Goal: Transaction & Acquisition: Purchase product/service

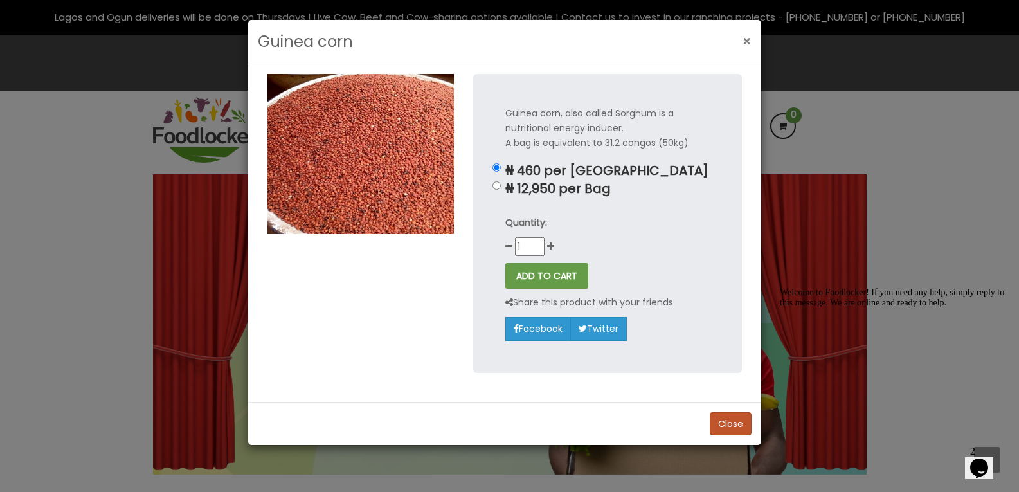
click at [746, 39] on span "×" at bounding box center [747, 41] width 9 height 19
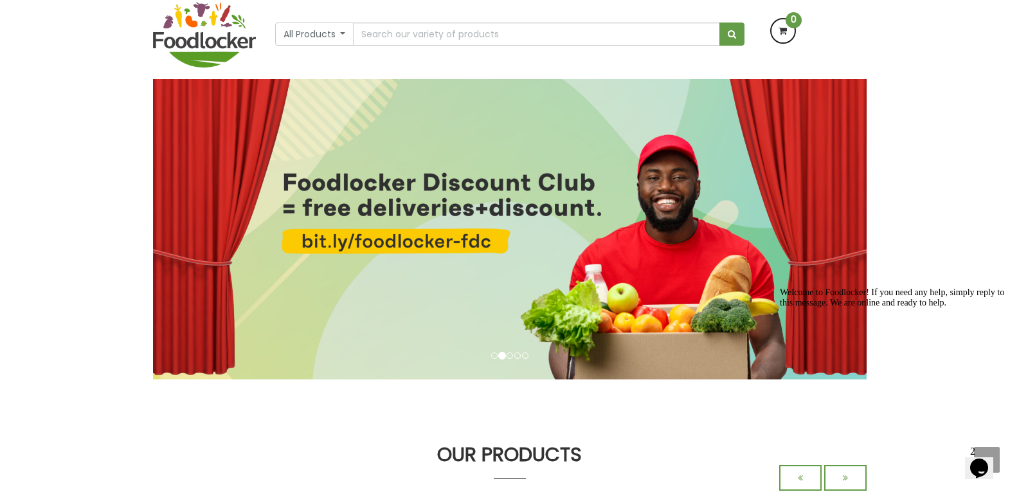
scroll to position [64, 0]
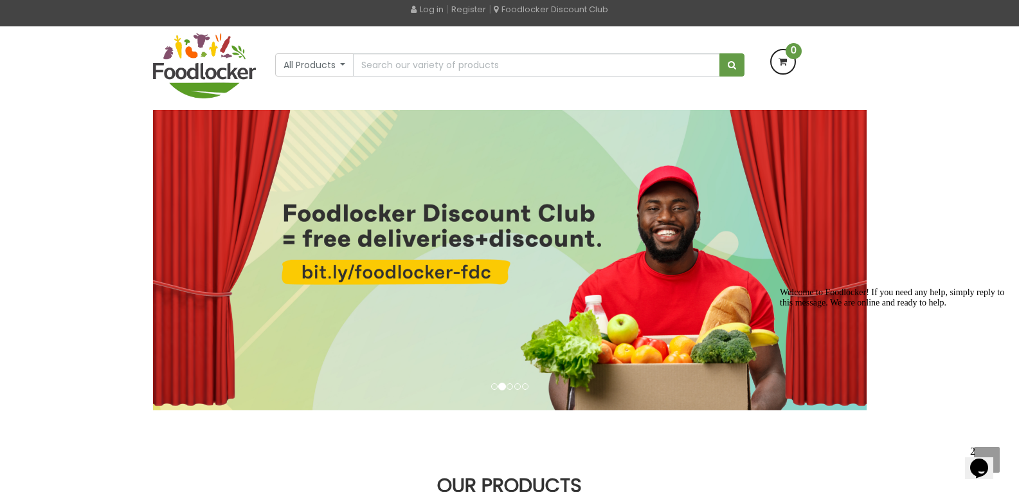
click at [794, 52] on span "0" at bounding box center [794, 51] width 16 height 16
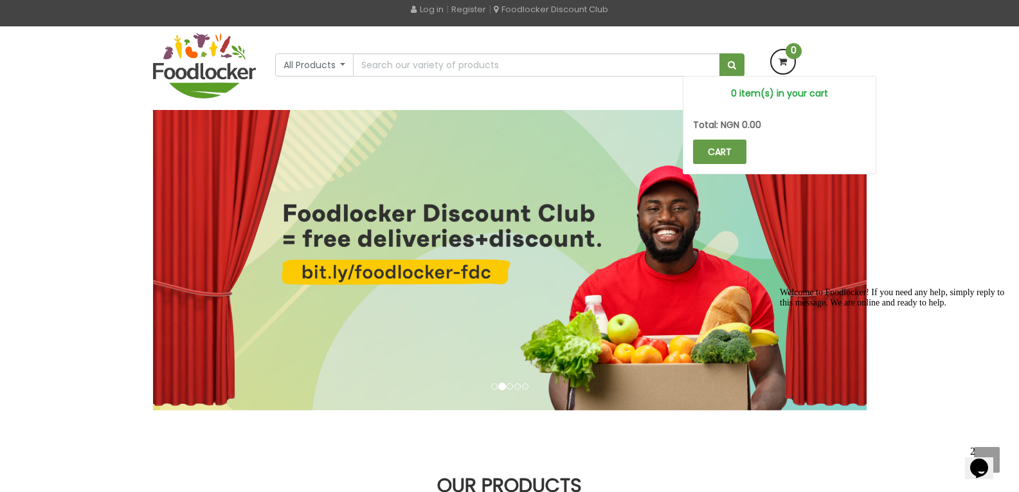
click at [794, 52] on span "0" at bounding box center [794, 51] width 16 height 16
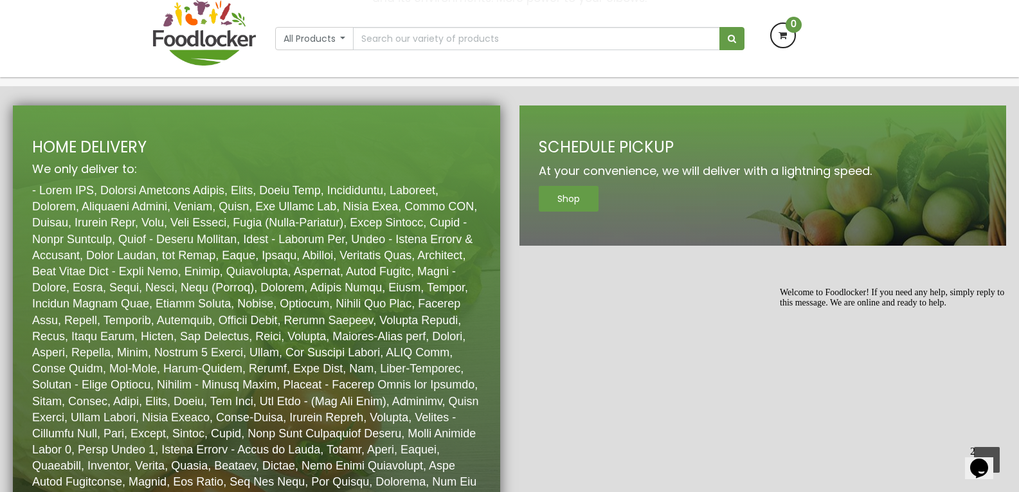
scroll to position [1703, 0]
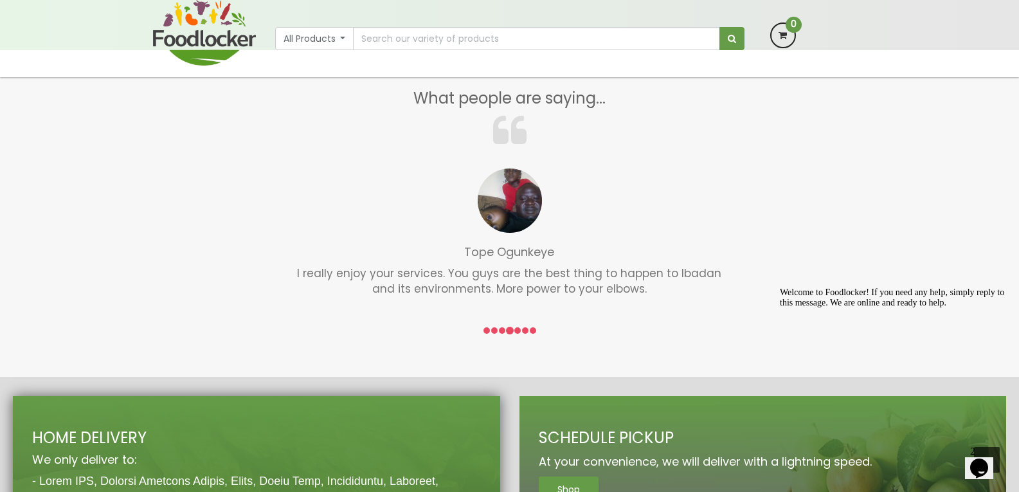
drag, startPoint x: 231, startPoint y: 197, endPoint x: 230, endPoint y: 170, distance: 27.1
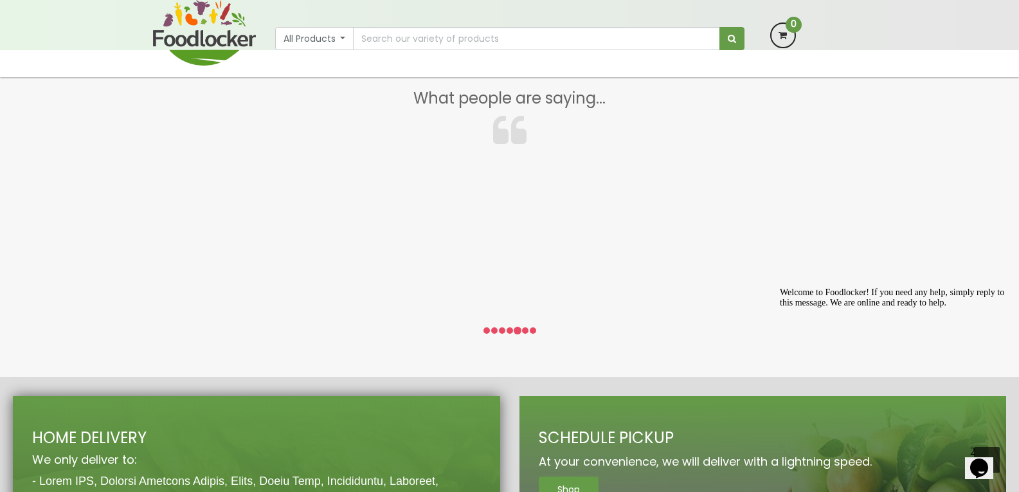
drag, startPoint x: 476, startPoint y: 297, endPoint x: 471, endPoint y: 269, distance: 28.0
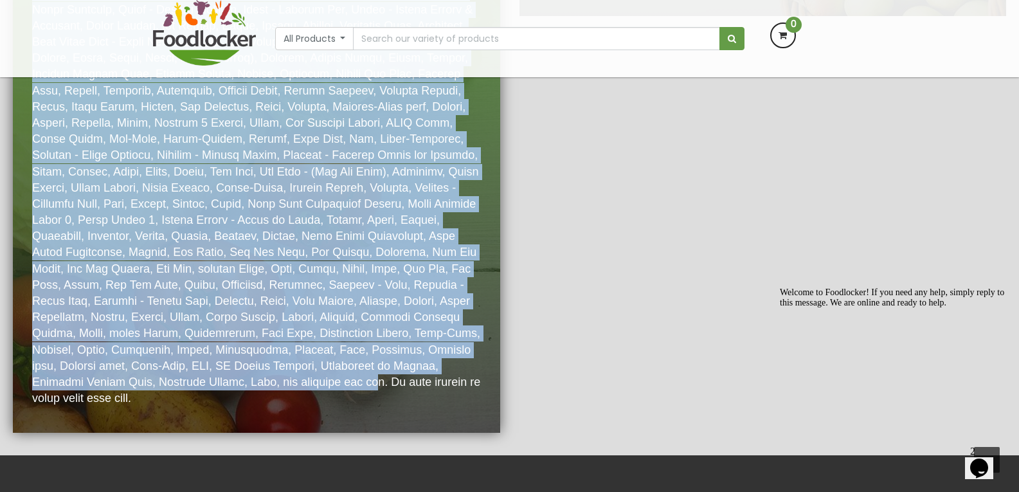
scroll to position [1918, 0]
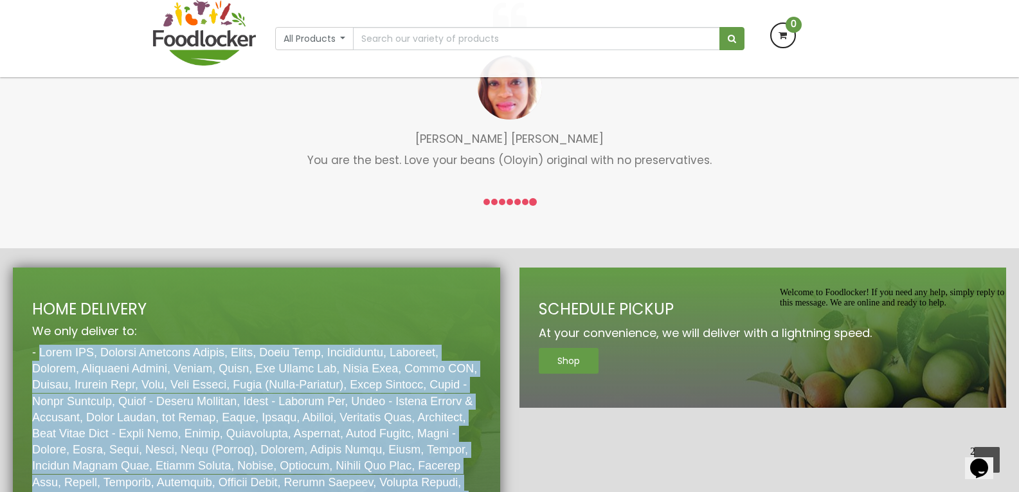
drag, startPoint x: 45, startPoint y: 138, endPoint x: 420, endPoint y: 328, distance: 420.1
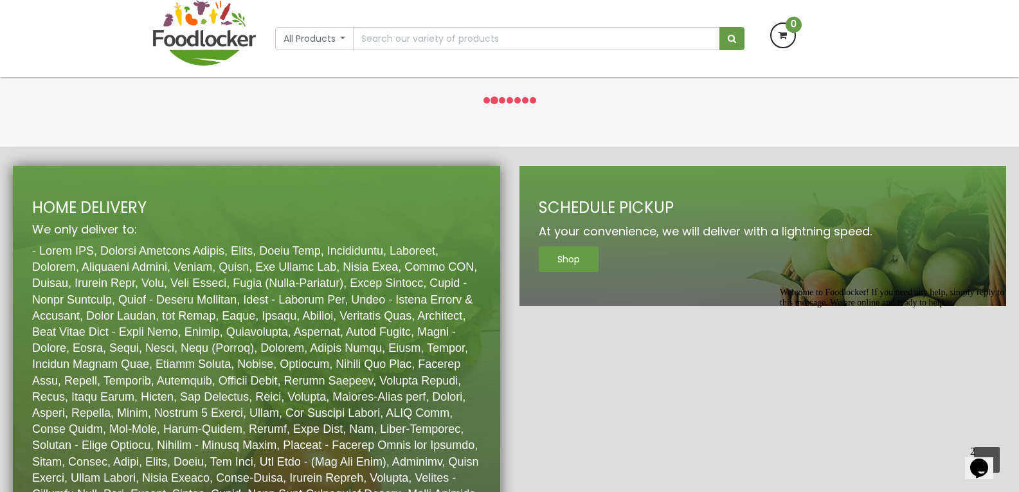
drag, startPoint x: 424, startPoint y: 331, endPoint x: 424, endPoint y: 322, distance: 9.0
click at [429, 341] on div "HOME DELIVERY We only deliver to:" at bounding box center [256, 444] width 487 height 557
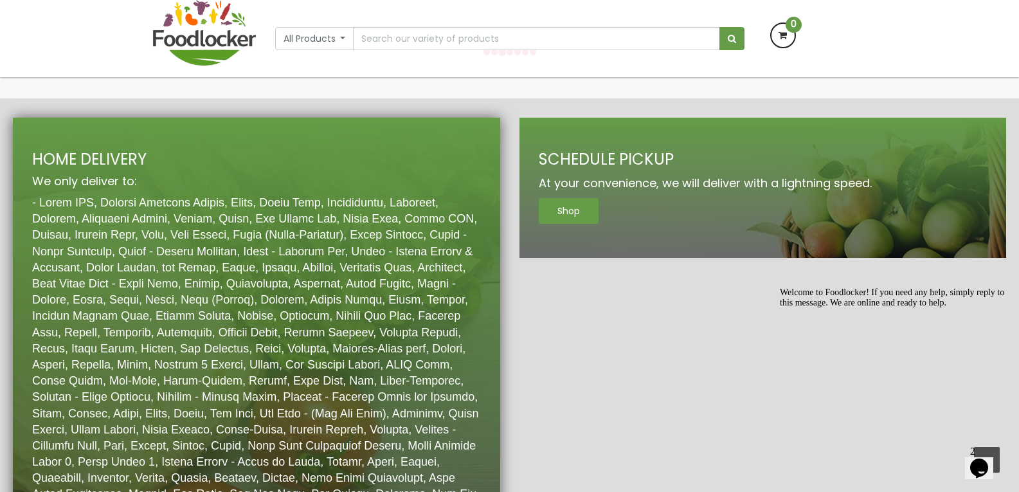
scroll to position [1966, 0]
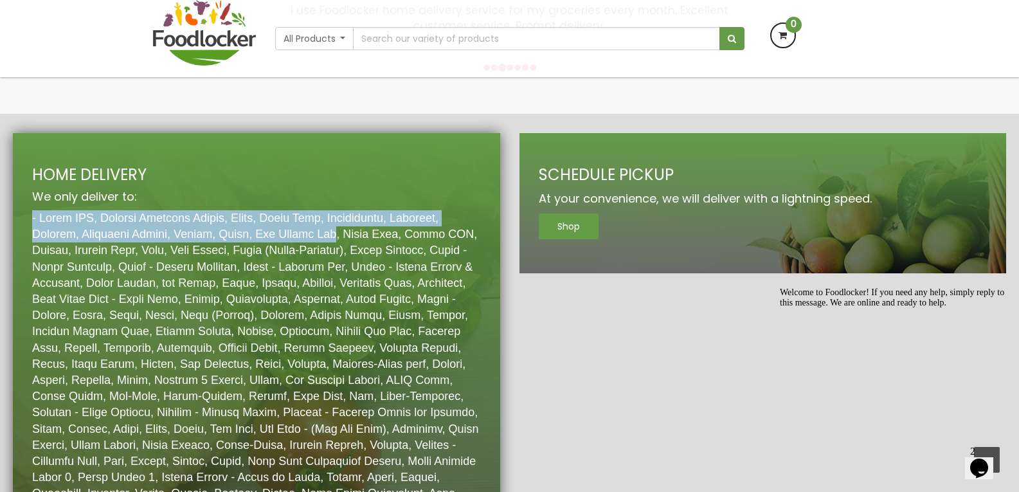
drag, startPoint x: 28, startPoint y: 147, endPoint x: 343, endPoint y: 161, distance: 315.4
click at [343, 161] on div "HOME DELIVERY We only deliver to:" at bounding box center [256, 411] width 487 height 557
click at [371, 167] on div "HOME DELIVERY We only deliver to:" at bounding box center [256, 415] width 449 height 497
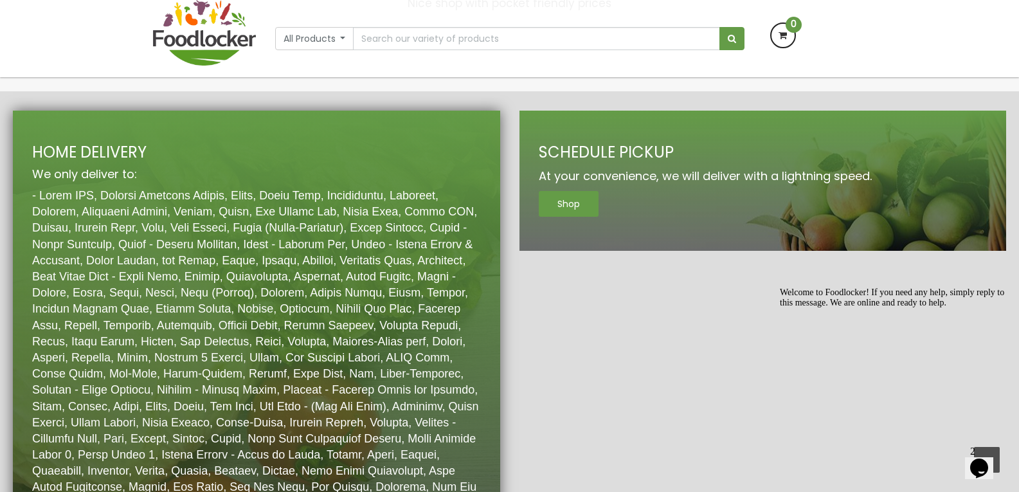
scroll to position [1951, 0]
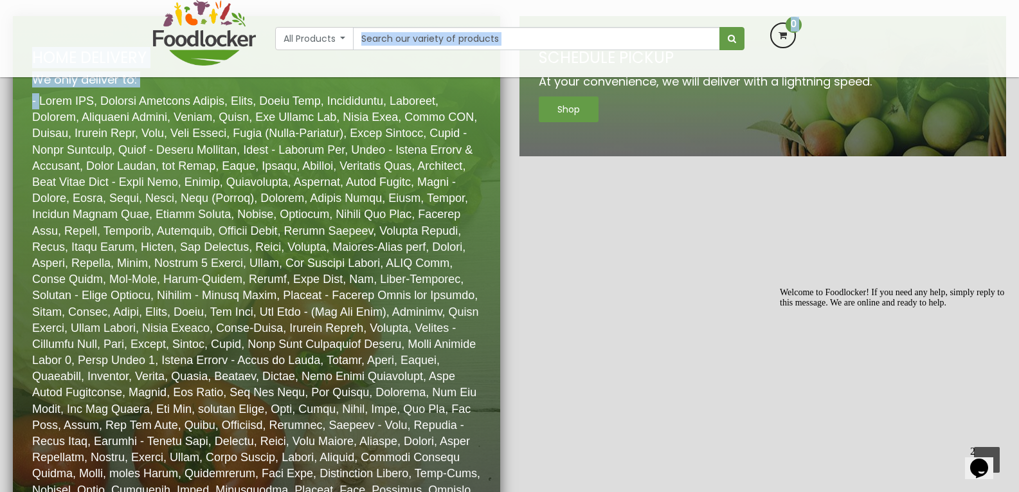
drag, startPoint x: 37, startPoint y: 146, endPoint x: 387, endPoint y: 51, distance: 362.5
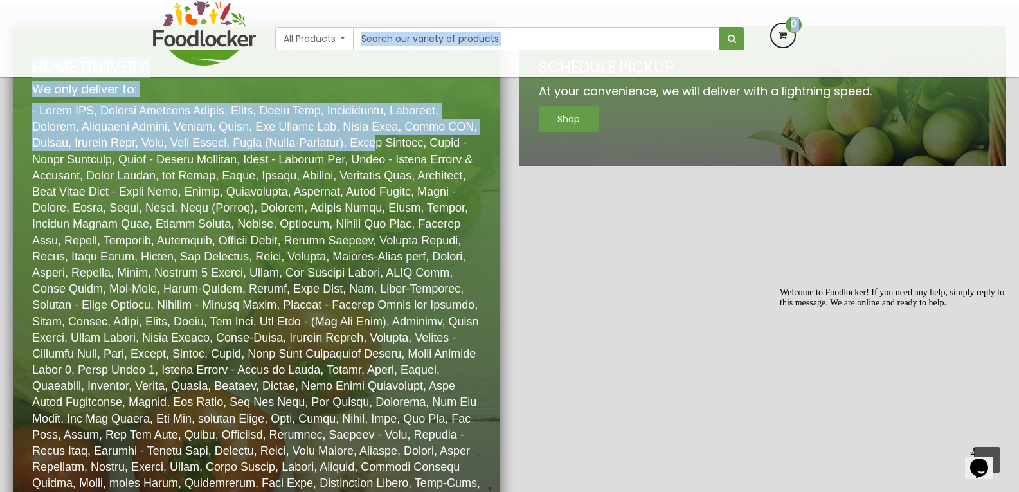
drag, startPoint x: 387, startPoint y: 55, endPoint x: 391, endPoint y: 82, distance: 27.3
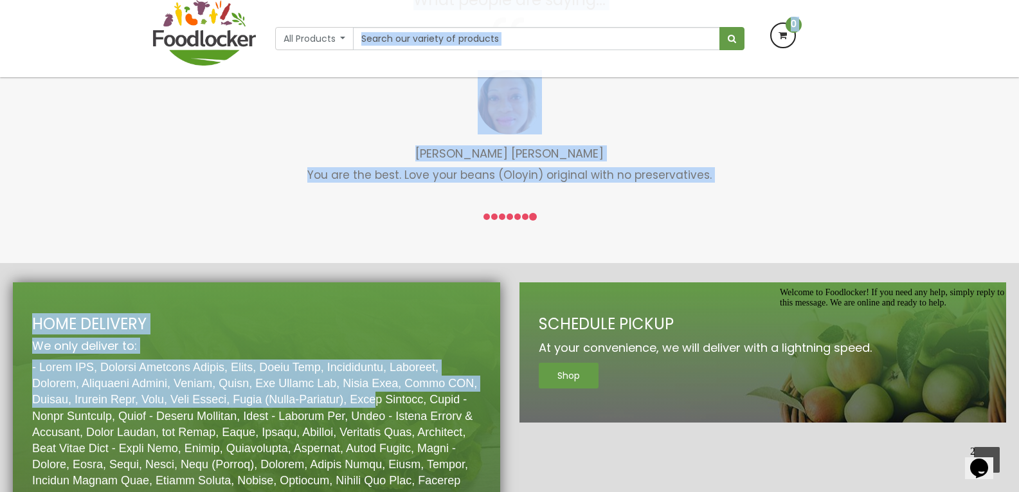
scroll to position [1801, 0]
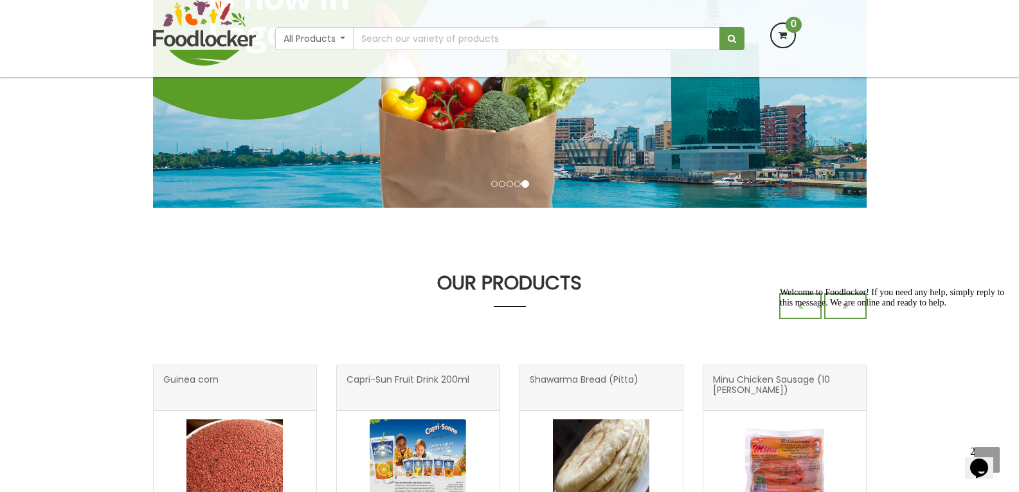
scroll to position [386, 0]
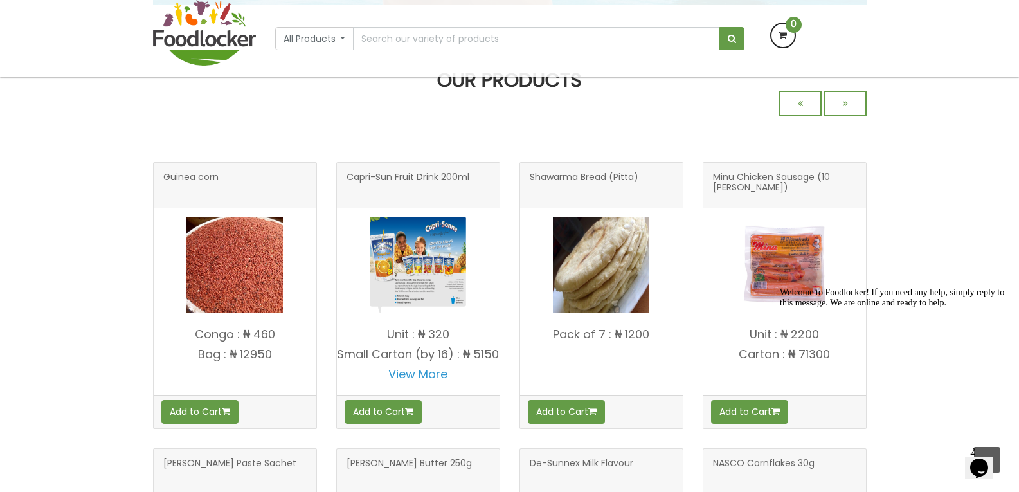
click at [797, 102] on div at bounding box center [822, 104] width 87 height 26
click at [623, 177] on span "Shawarma Bread (Pitta)" at bounding box center [584, 185] width 109 height 26
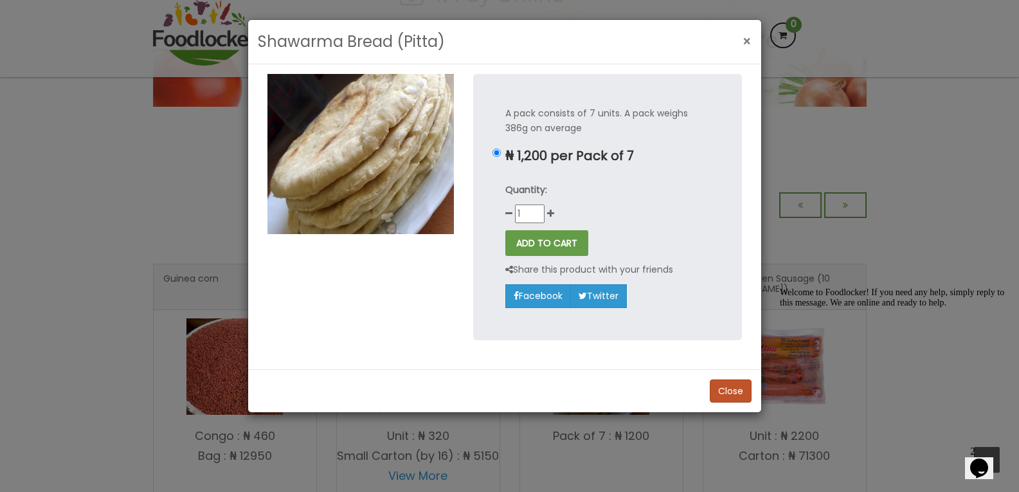
click at [755, 35] on button "×" at bounding box center [747, 41] width 22 height 26
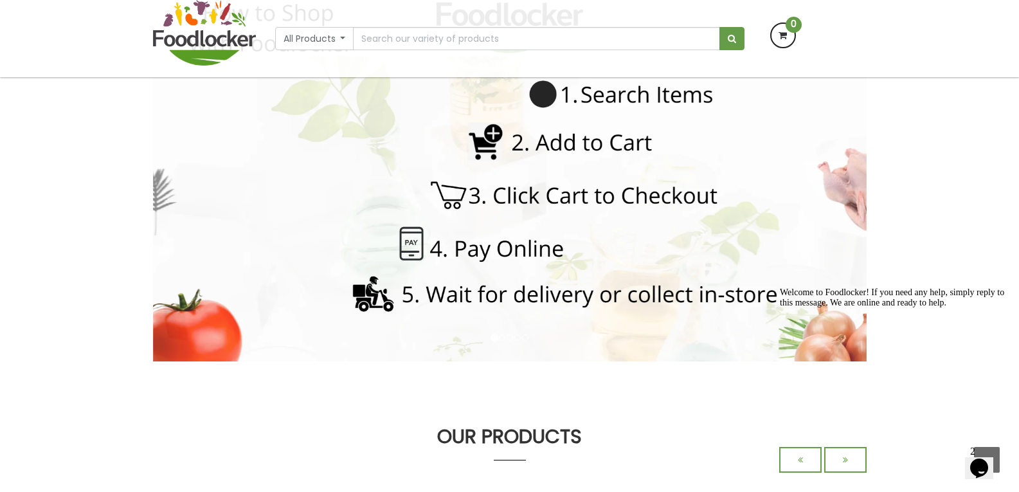
scroll to position [129, 0]
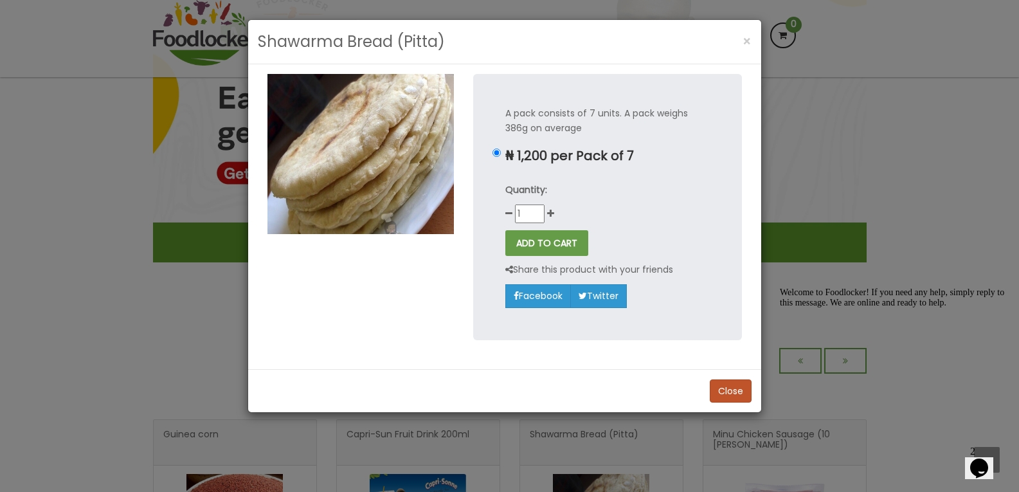
scroll to position [419, 0]
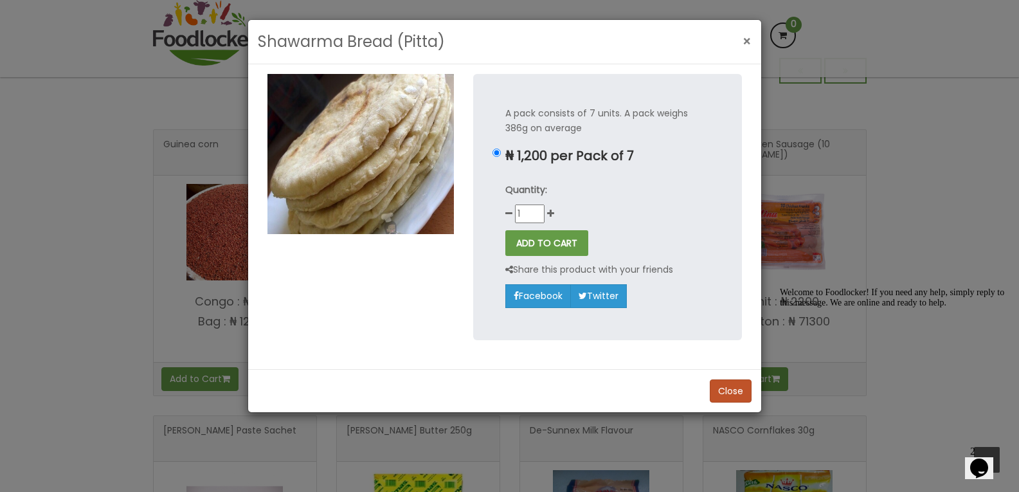
click at [750, 41] on span "×" at bounding box center [747, 41] width 9 height 19
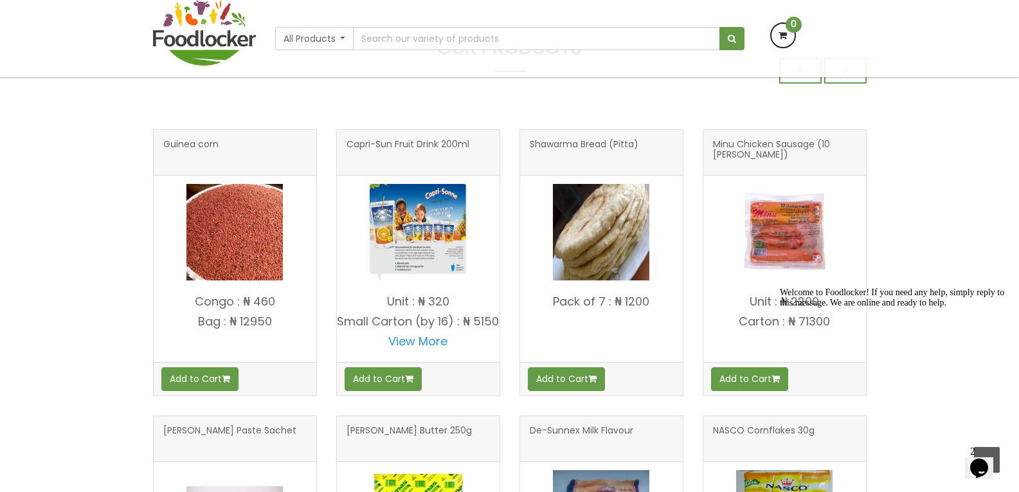
click at [406, 195] on img at bounding box center [418, 232] width 96 height 96
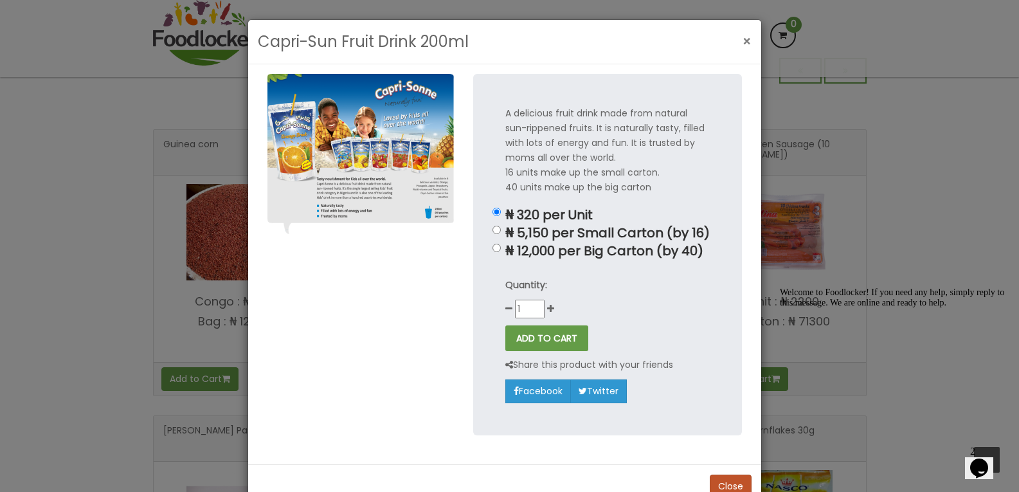
click at [746, 42] on span "×" at bounding box center [747, 41] width 9 height 19
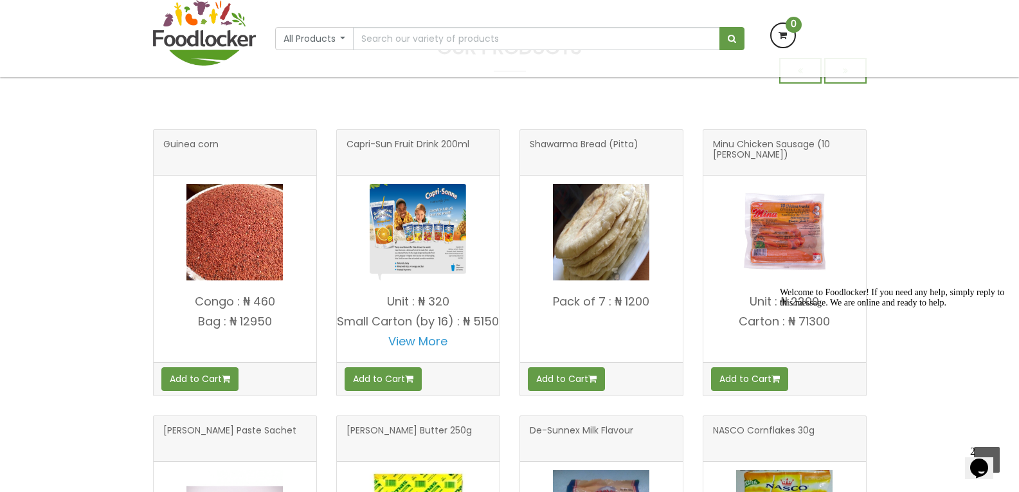
click at [262, 295] on p "Congo : ₦ 460" at bounding box center [235, 301] width 163 height 13
click at [263, 295] on p "Congo : ₦ 460" at bounding box center [235, 301] width 163 height 13
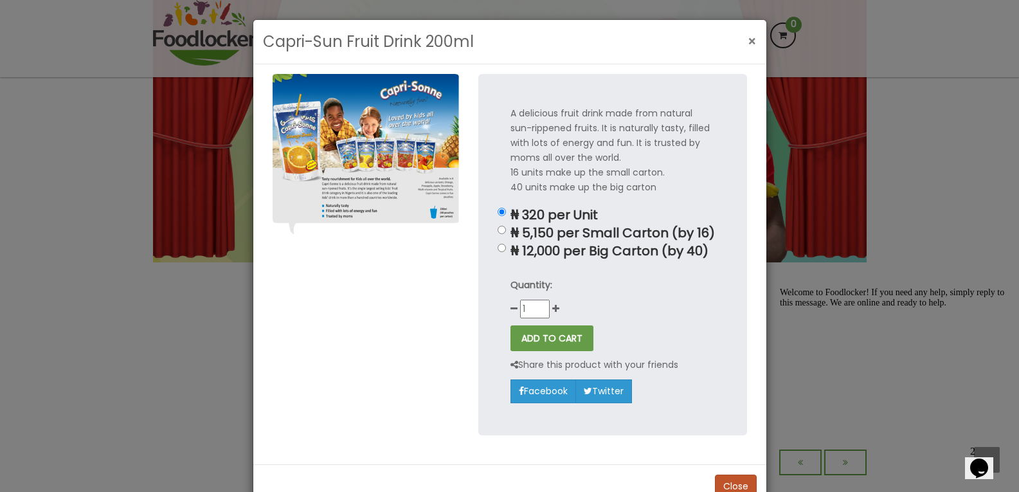
scroll to position [419, 0]
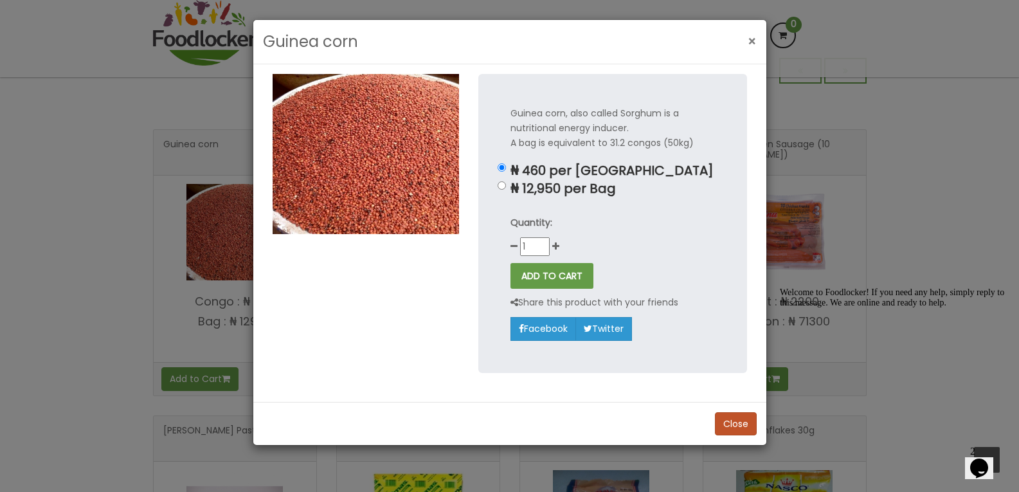
click at [743, 39] on button "×" at bounding box center [752, 41] width 22 height 26
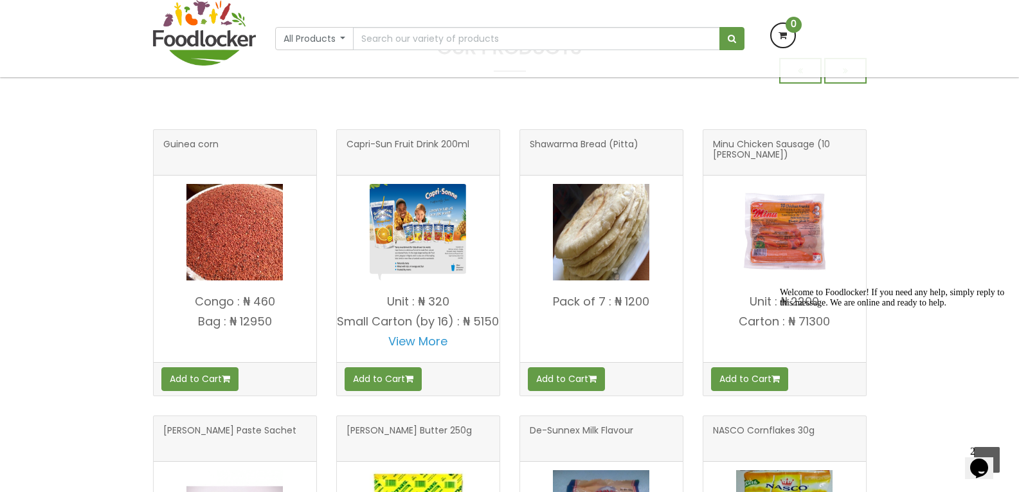
click at [742, 192] on img at bounding box center [784, 232] width 96 height 96
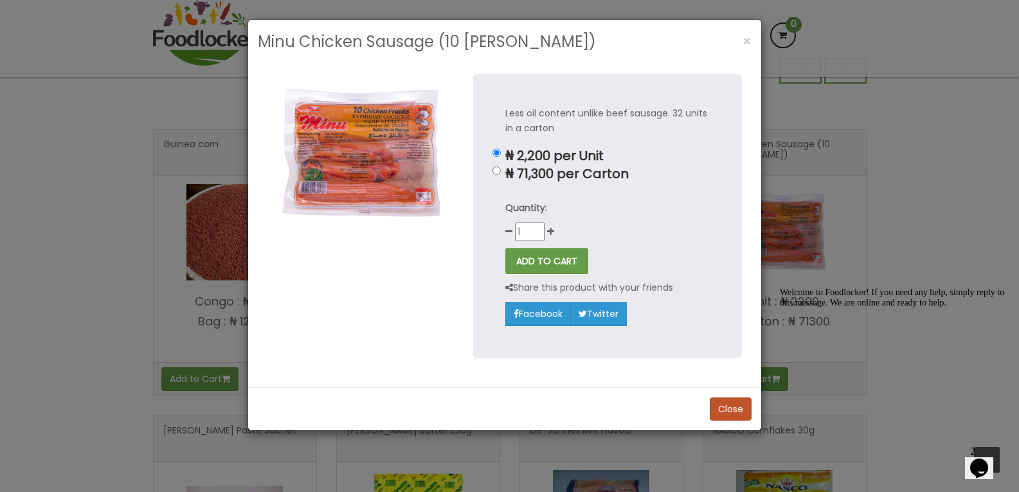
click at [565, 172] on p "₦ 71,300 per Carton" at bounding box center [607, 174] width 204 height 15
click at [501, 172] on input "₦ 71,300 per Carton" at bounding box center [496, 171] width 8 height 8
radio input "true"
click at [542, 160] on p "₦ 2,200 per Unit" at bounding box center [607, 156] width 204 height 15
click at [501, 157] on input "₦ 2,200 per Unit" at bounding box center [496, 153] width 8 height 8
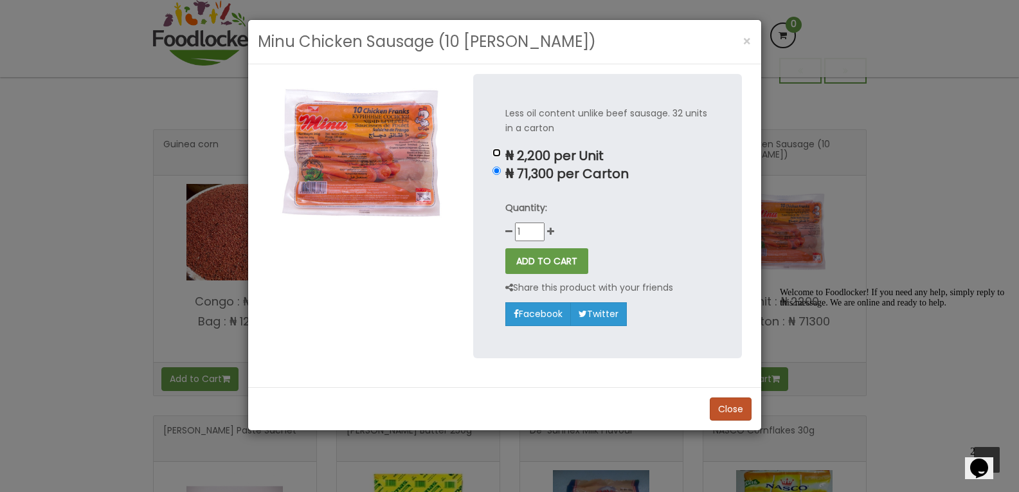
radio input "true"
click at [744, 40] on span "×" at bounding box center [747, 41] width 9 height 19
click at [744, 40] on div "Minu Chicken Sausage (10 [PERSON_NAME]) × Less oil content unlike beef sausage.…" at bounding box center [505, 224] width 514 height 411
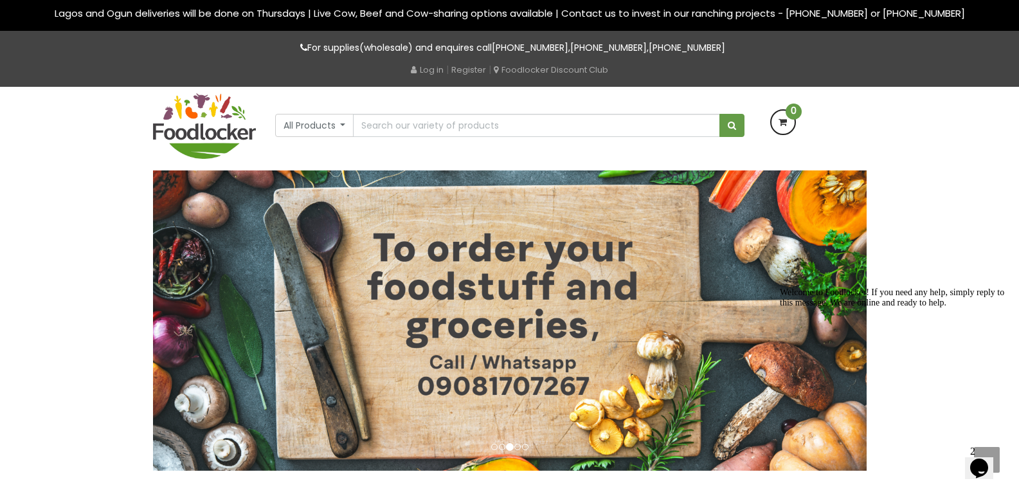
scroll to position [0, 0]
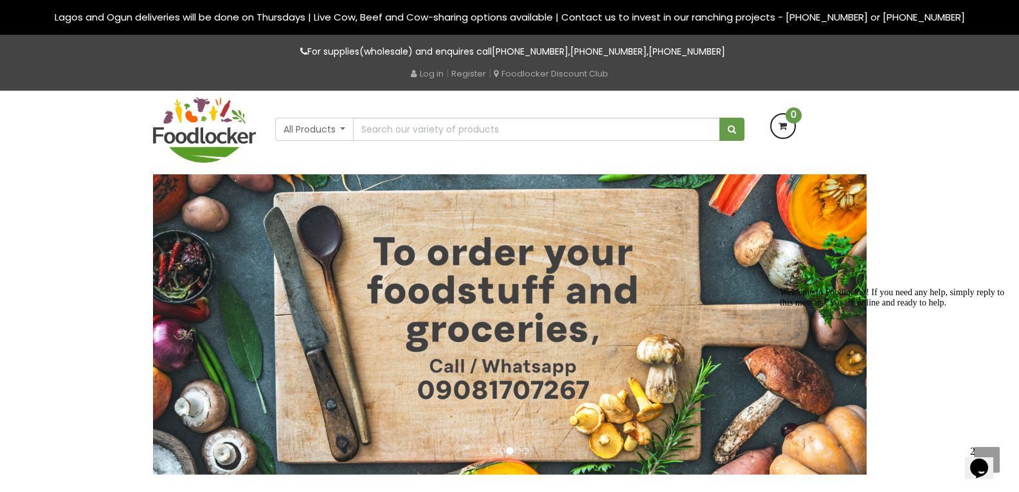
click at [852, 287] on div "Welcome to Foodlocker! If you need any help, simply reply to this message. We a…" at bounding box center [895, 297] width 231 height 21
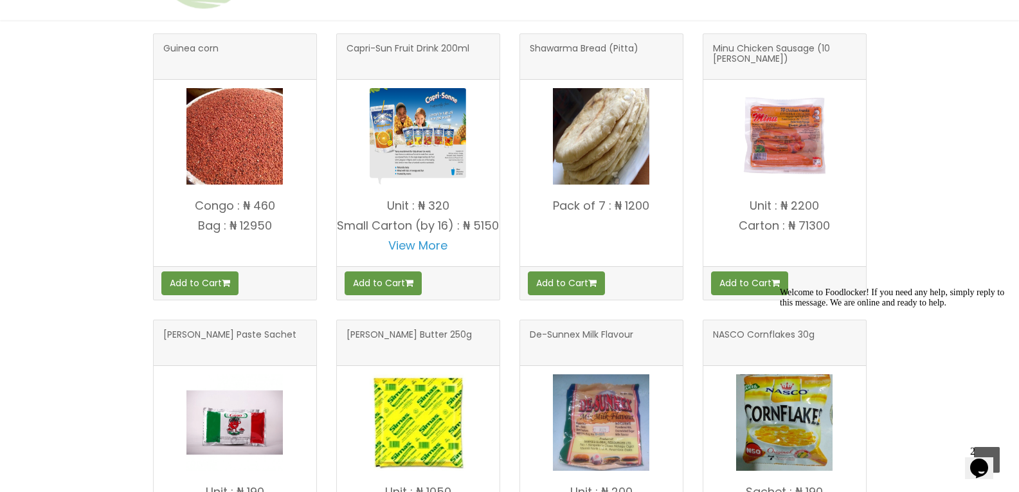
scroll to position [321, 0]
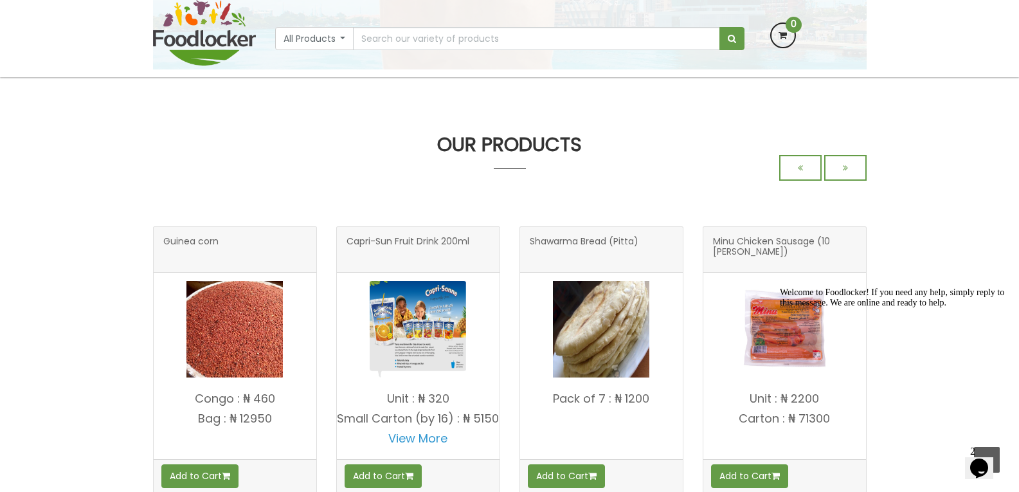
click at [224, 289] on img at bounding box center [234, 329] width 96 height 96
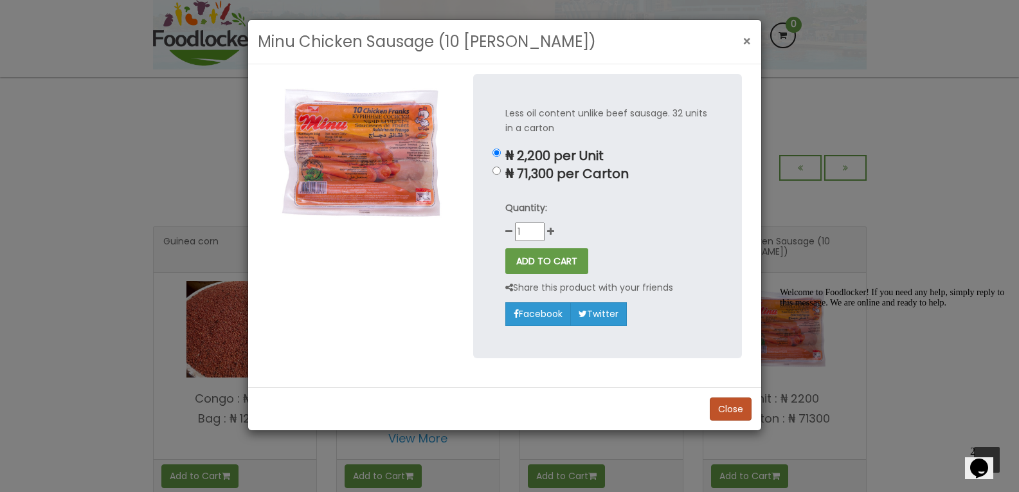
click at [749, 44] on span "×" at bounding box center [747, 41] width 9 height 19
click at [749, 44] on button "×" at bounding box center [747, 41] width 22 height 26
click at [749, 74] on div "Less oil content unlike beef sausage. 32 units in a carton ₦ 2,200 per Unit ₦ 7…" at bounding box center [608, 225] width 288 height 303
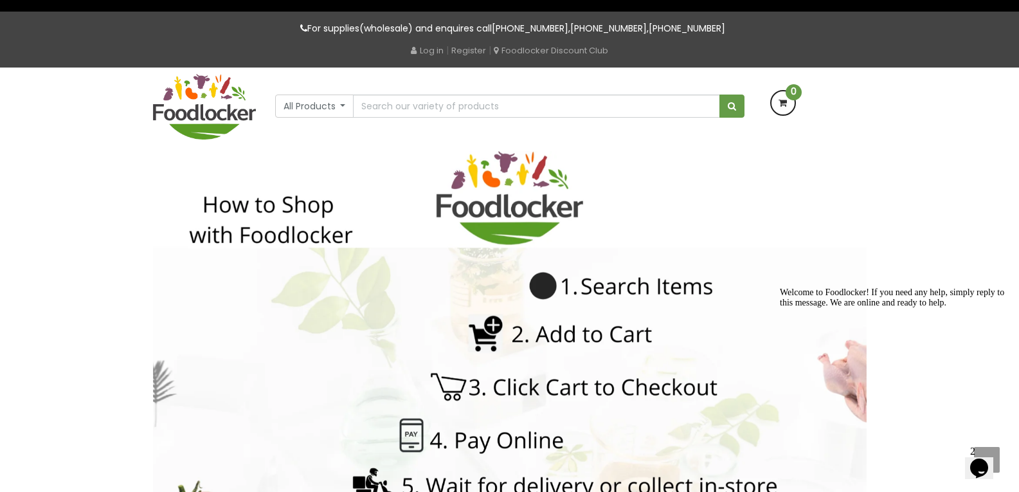
scroll to position [0, 0]
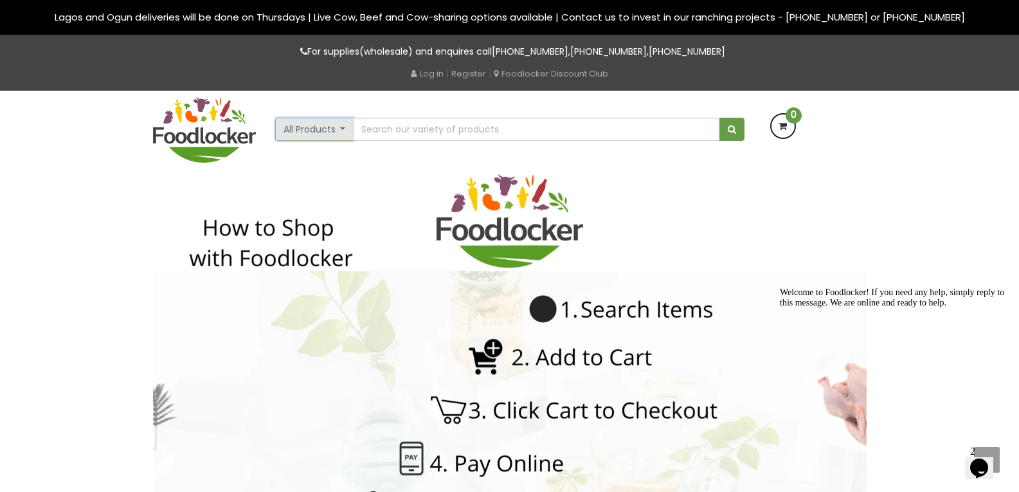
click at [344, 128] on button "All Products" at bounding box center [314, 129] width 79 height 23
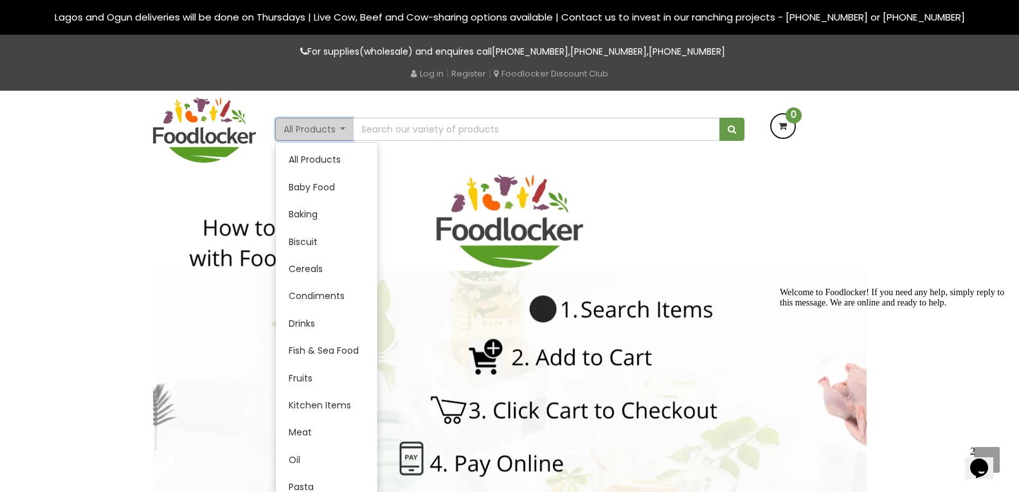
click at [344, 128] on button "All Products" at bounding box center [314, 129] width 79 height 23
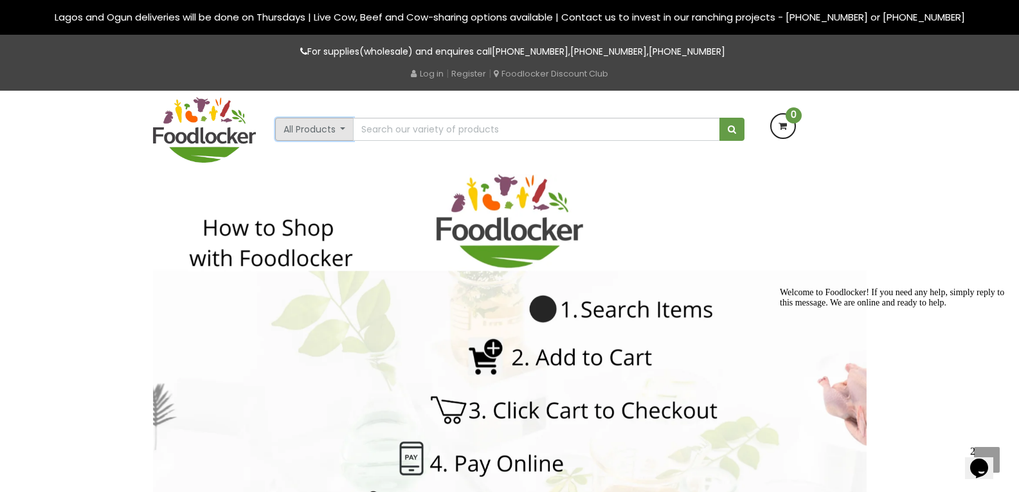
click at [344, 128] on button "All Products" at bounding box center [314, 129] width 79 height 23
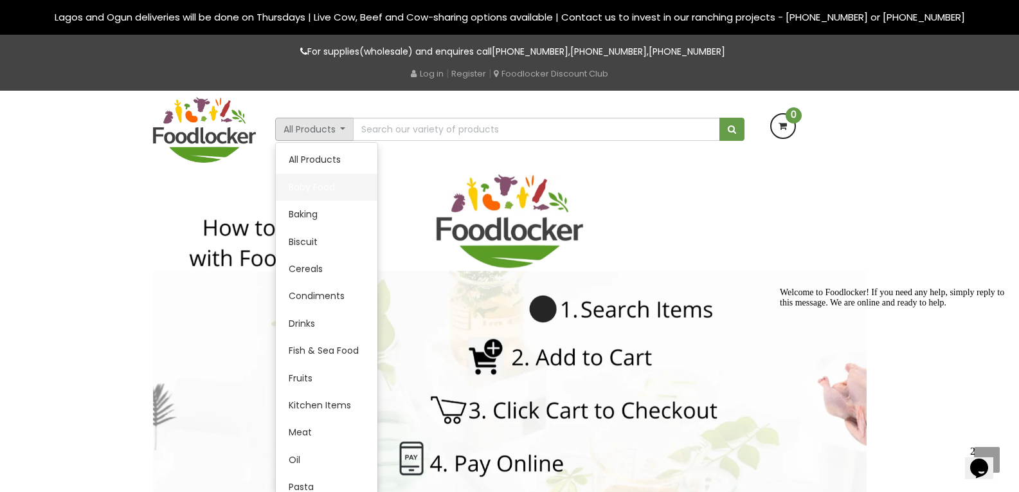
click at [322, 189] on link "Baby Food" at bounding box center [327, 187] width 102 height 27
